Goal: Information Seeking & Learning: Learn about a topic

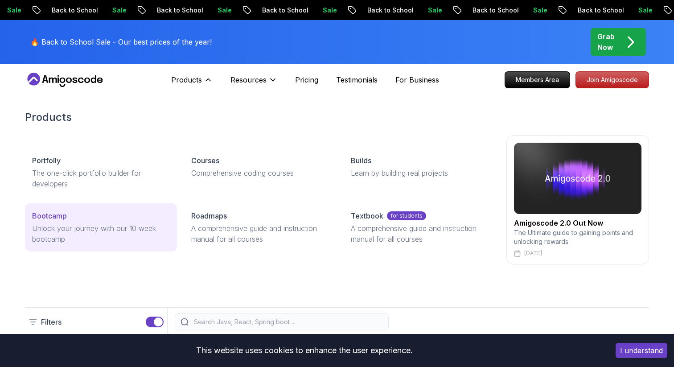
click at [112, 221] on div "Bootcamp" at bounding box center [101, 215] width 138 height 11
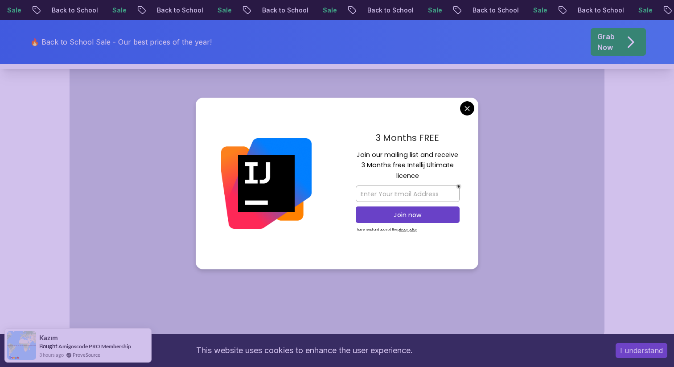
scroll to position [526, 0]
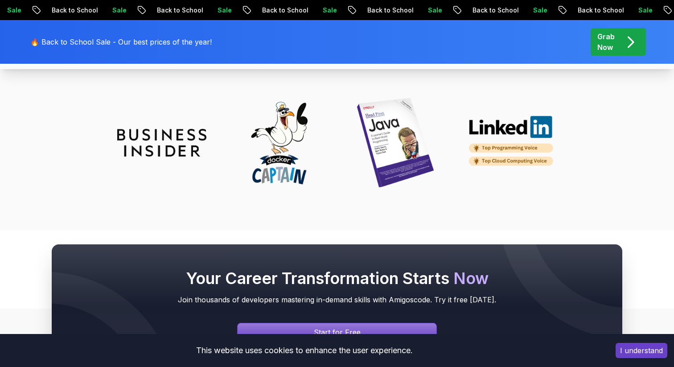
scroll to position [3959, 0]
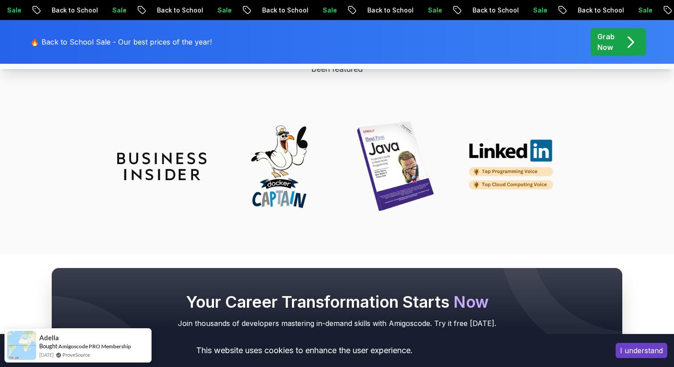
click at [406, 45] on h2 "We're Featured on" at bounding box center [337, 36] width 624 height 18
click at [409, 75] on p "Discover the platforms, publications, and communities where Amigoscode has been…" at bounding box center [337, 62] width 300 height 25
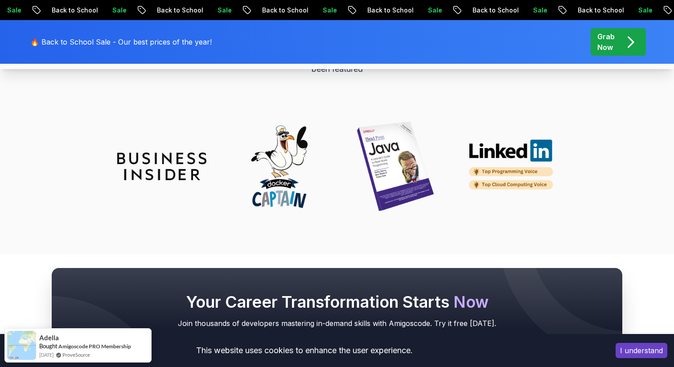
click at [409, 75] on p "Discover the platforms, publications, and communities where Amigoscode has been…" at bounding box center [337, 62] width 300 height 25
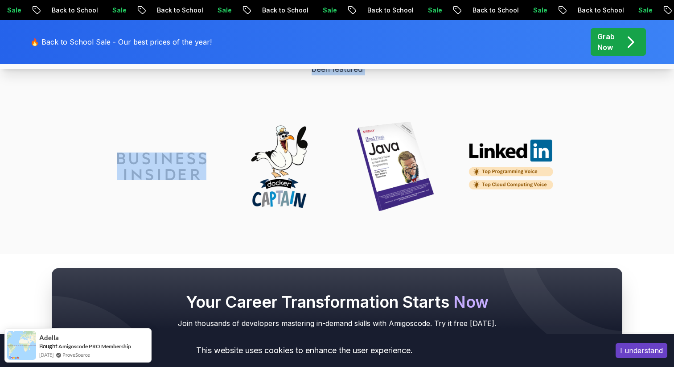
click at [409, 75] on p "Discover the platforms, publications, and communities where Amigoscode has been…" at bounding box center [337, 62] width 300 height 25
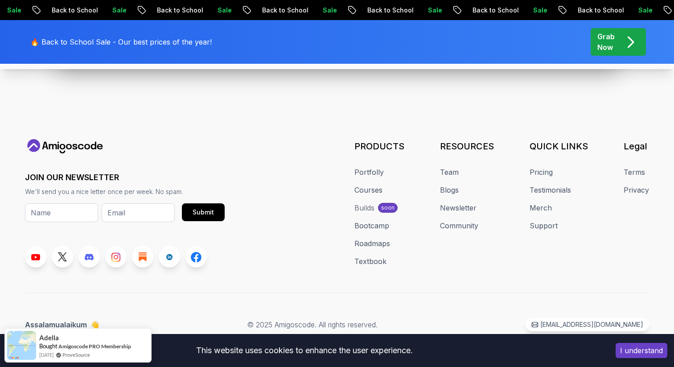
scroll to position [4395, 0]
click at [376, 228] on link "Bootcamp" at bounding box center [372, 225] width 35 height 11
